Goal: Information Seeking & Learning: Check status

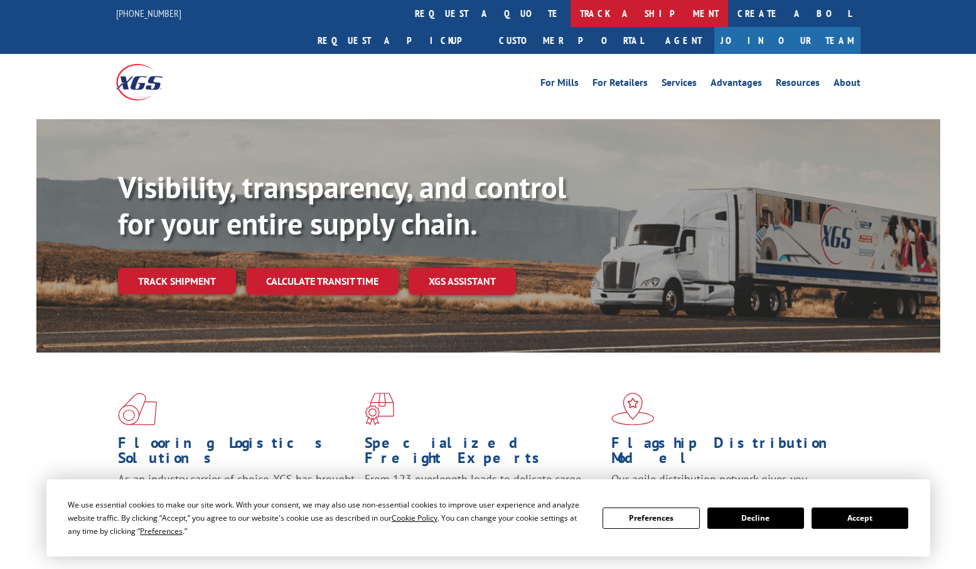
click at [571, 21] on link "track a shipment" at bounding box center [650, 13] width 158 height 27
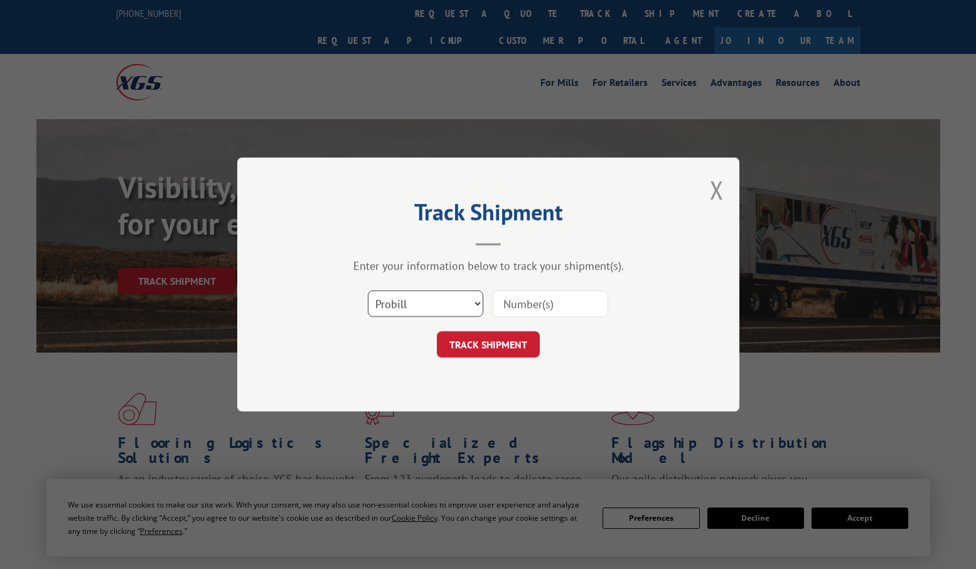
click at [439, 305] on select "Select category... Probill BOL PO" at bounding box center [425, 304] width 115 height 26
drag, startPoint x: 554, startPoint y: 306, endPoint x: 562, endPoint y: 305, distance: 8.2
click at [554, 305] on input at bounding box center [550, 304] width 115 height 26
paste input "2850650"
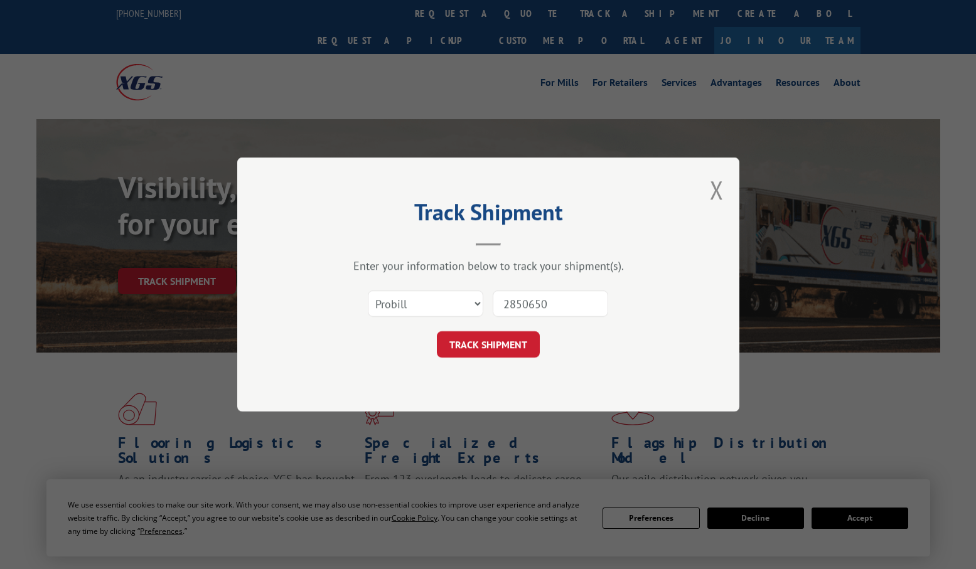
type input "2850650"
click at [502, 345] on button "TRACK SHIPMENT" at bounding box center [488, 344] width 103 height 26
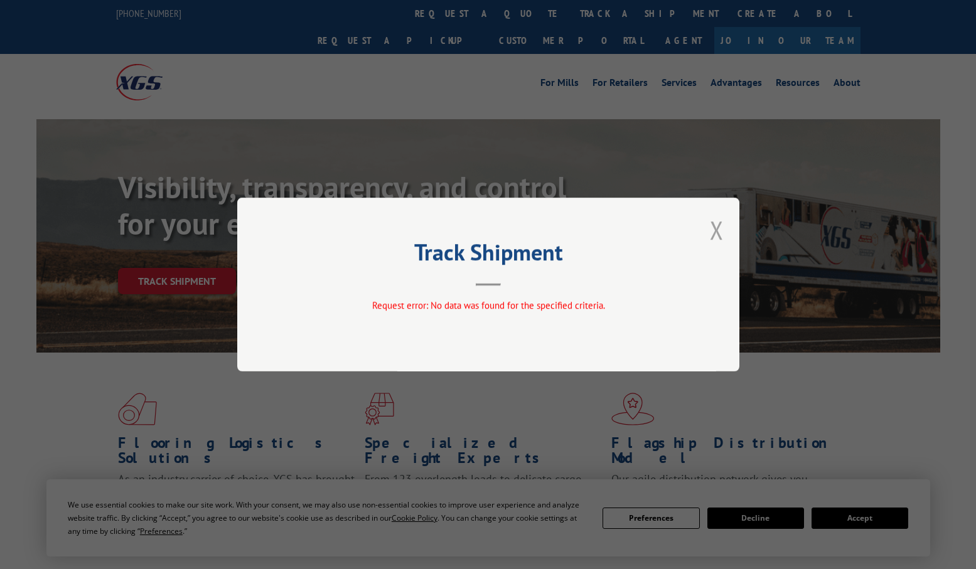
click at [710, 235] on button "Close modal" at bounding box center [717, 229] width 14 height 33
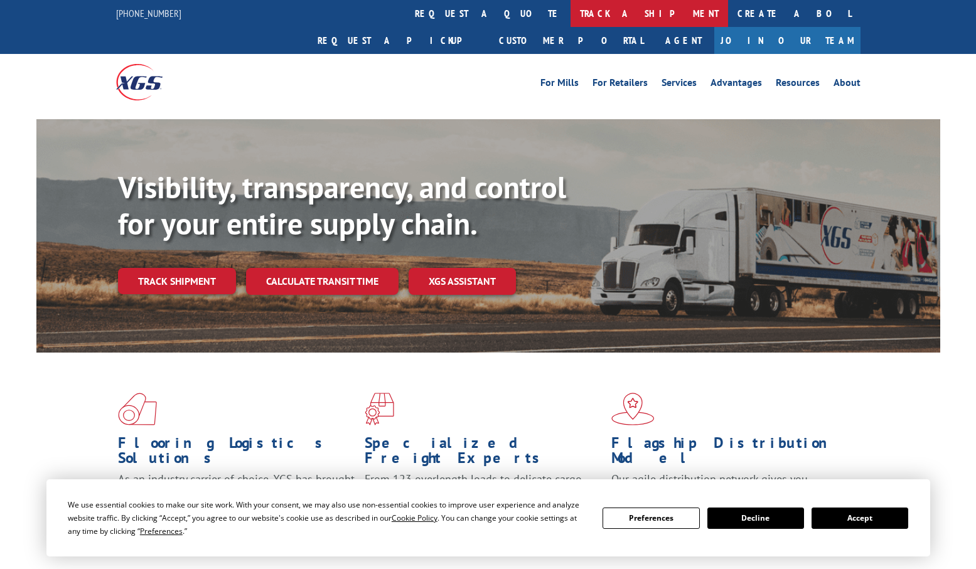
click at [571, 19] on link "track a shipment" at bounding box center [650, 13] width 158 height 27
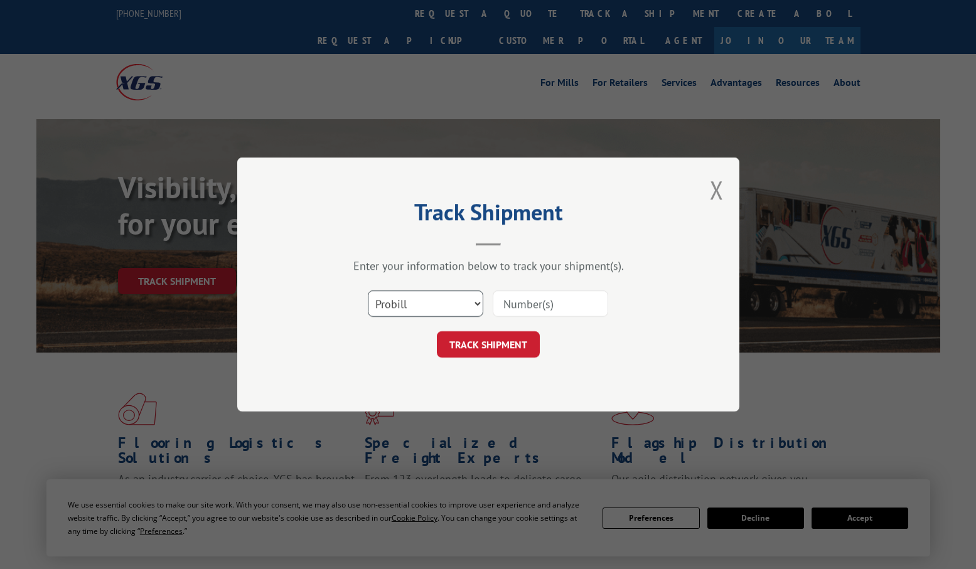
click at [400, 309] on select "Select category... Probill BOL PO" at bounding box center [425, 304] width 115 height 26
select select "bol"
click at [368, 291] on select "Select category... Probill BOL PO" at bounding box center [425, 304] width 115 height 26
click at [503, 304] on input at bounding box center [550, 304] width 115 height 26
paste input "2850650"
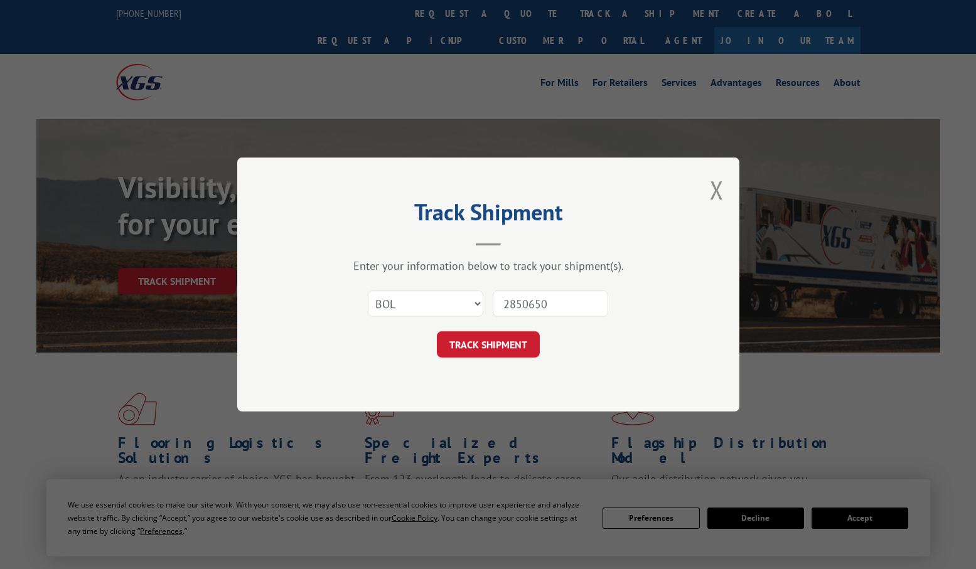
drag, startPoint x: 512, startPoint y: 306, endPoint x: 512, endPoint y: 313, distance: 6.3
click at [511, 307] on input "2850650" at bounding box center [550, 304] width 115 height 26
type input "2850650"
click at [516, 348] on button "TRACK SHIPMENT" at bounding box center [488, 344] width 103 height 26
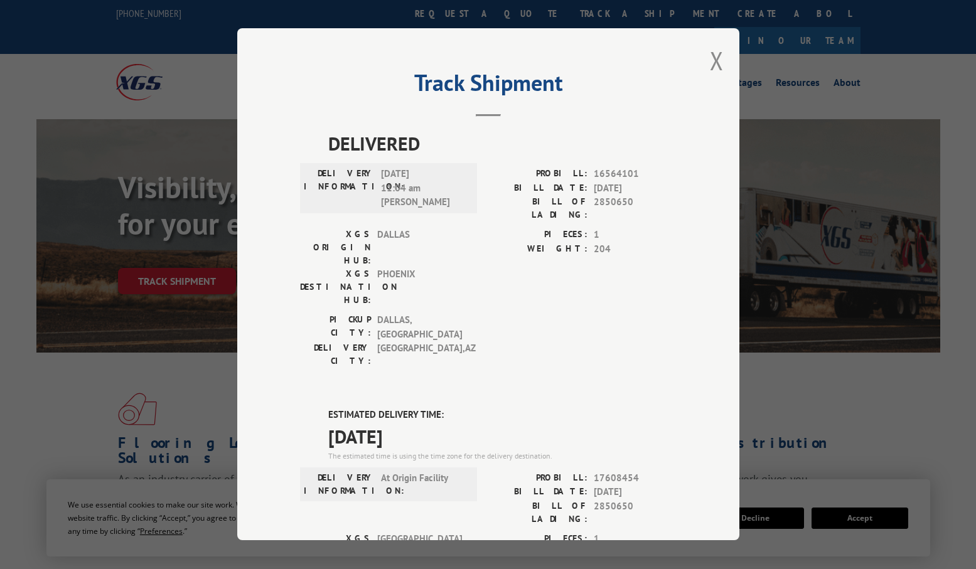
click at [710, 65] on button "Close modal" at bounding box center [717, 60] width 14 height 33
